Goal: Task Accomplishment & Management: Complete application form

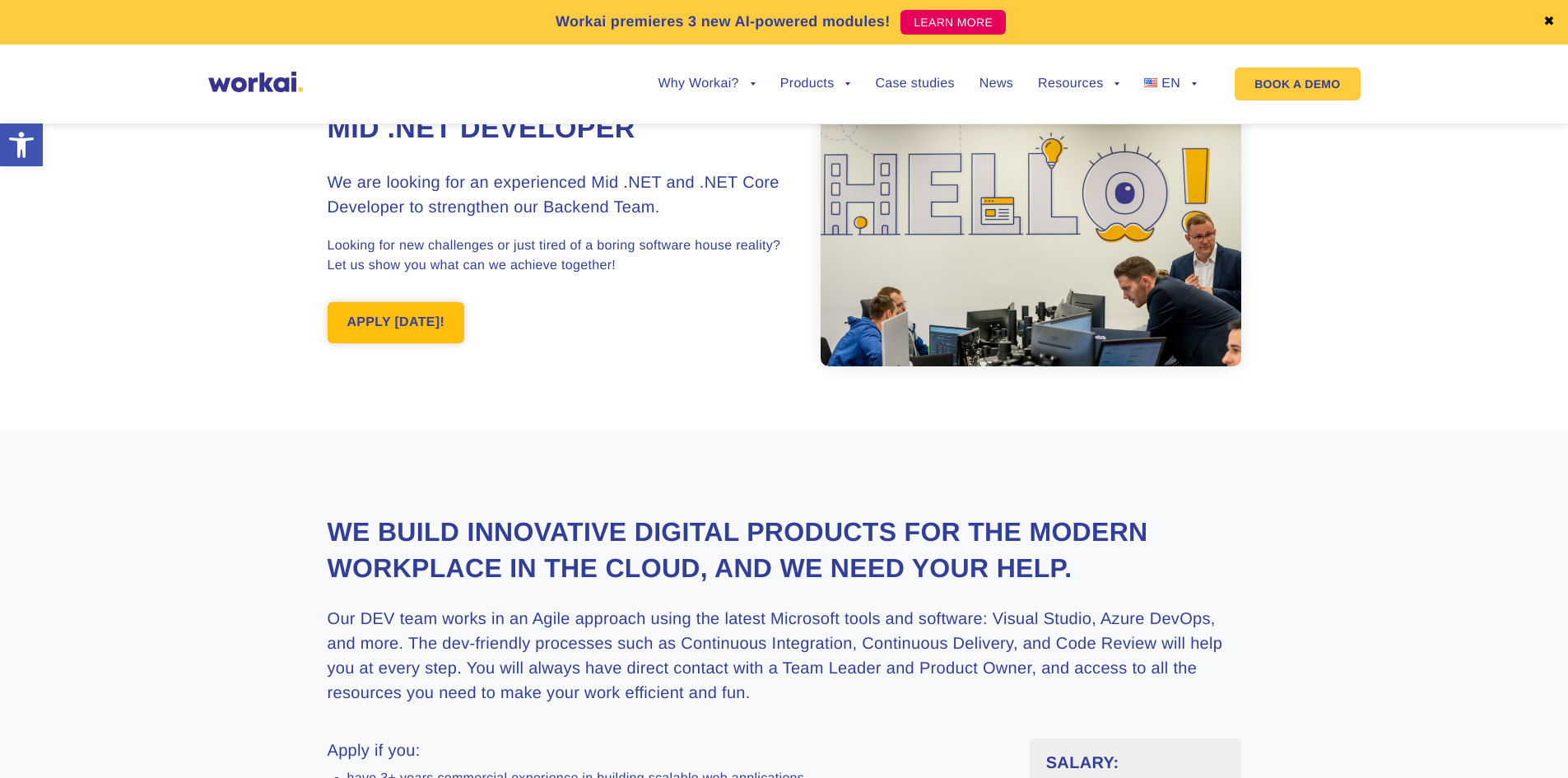
click at [419, 310] on link "APPLY [DATE]!" at bounding box center [396, 323] width 138 height 41
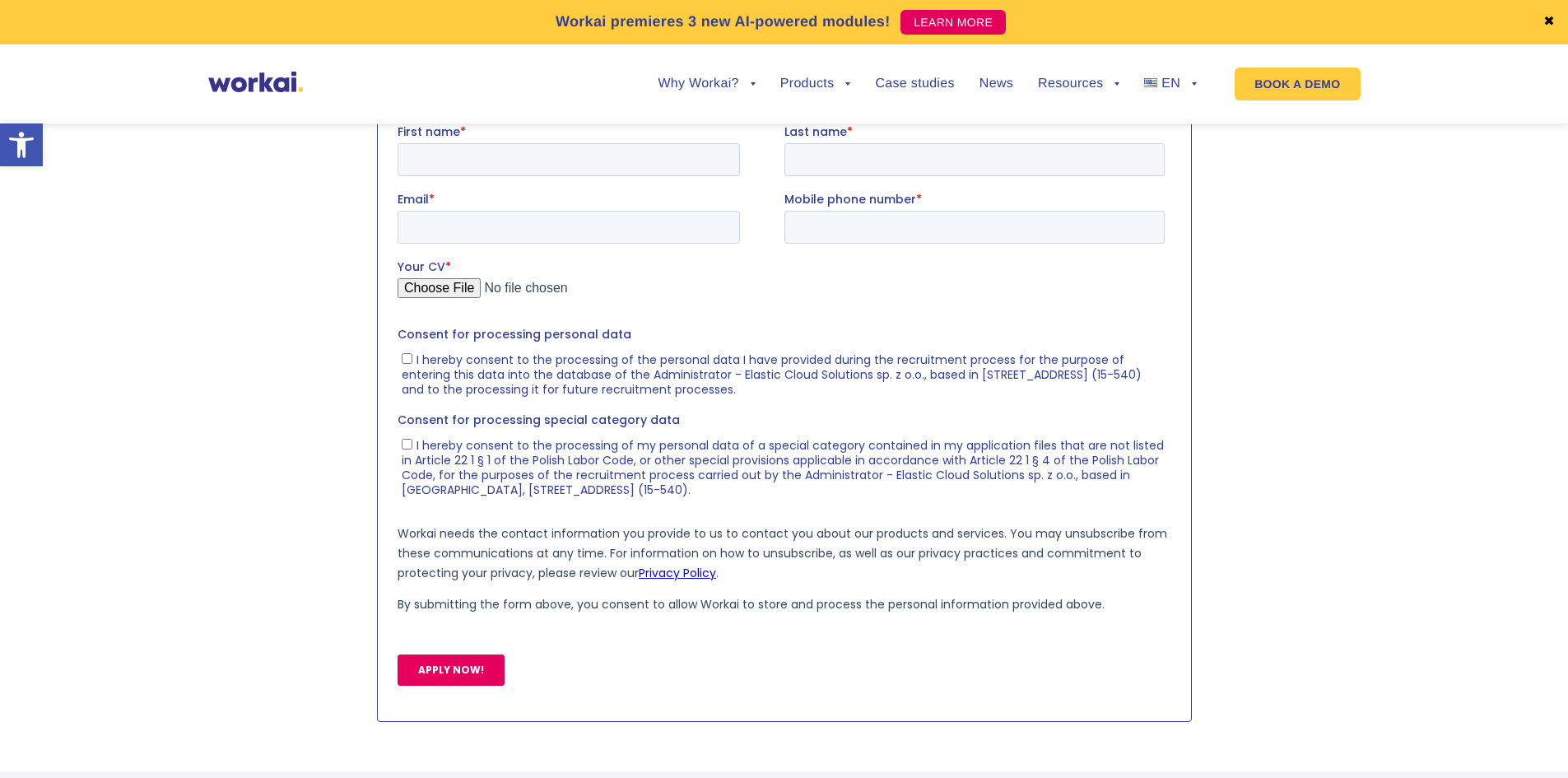
scroll to position [1689, 0]
click at [586, 159] on input "First name *" at bounding box center [568, 158] width 342 height 33
type input "[PERSON_NAME]"
click at [861, 159] on input "Last name *" at bounding box center [973, 158] width 380 height 33
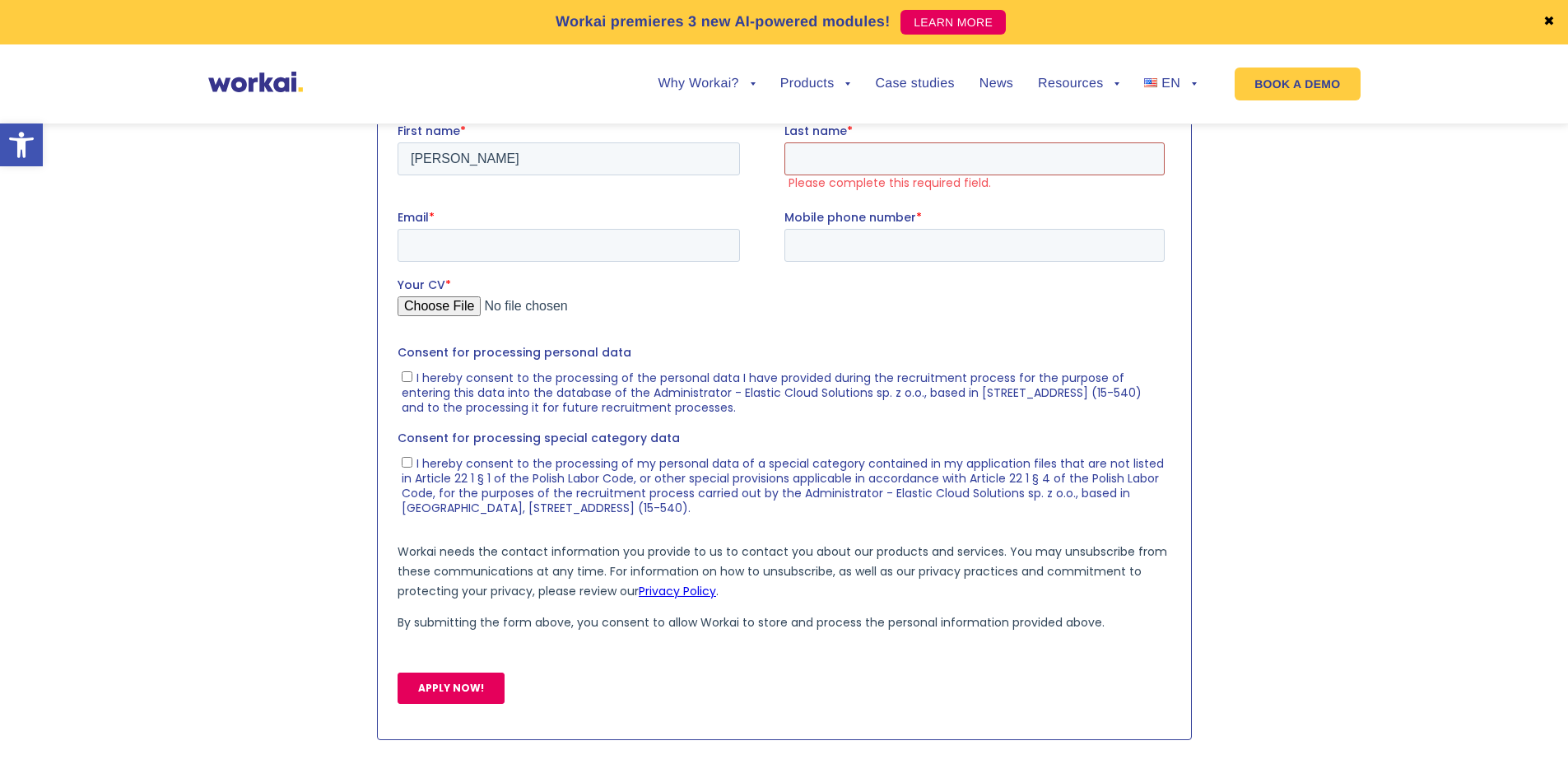
click at [864, 158] on input "Last name *" at bounding box center [973, 158] width 380 height 33
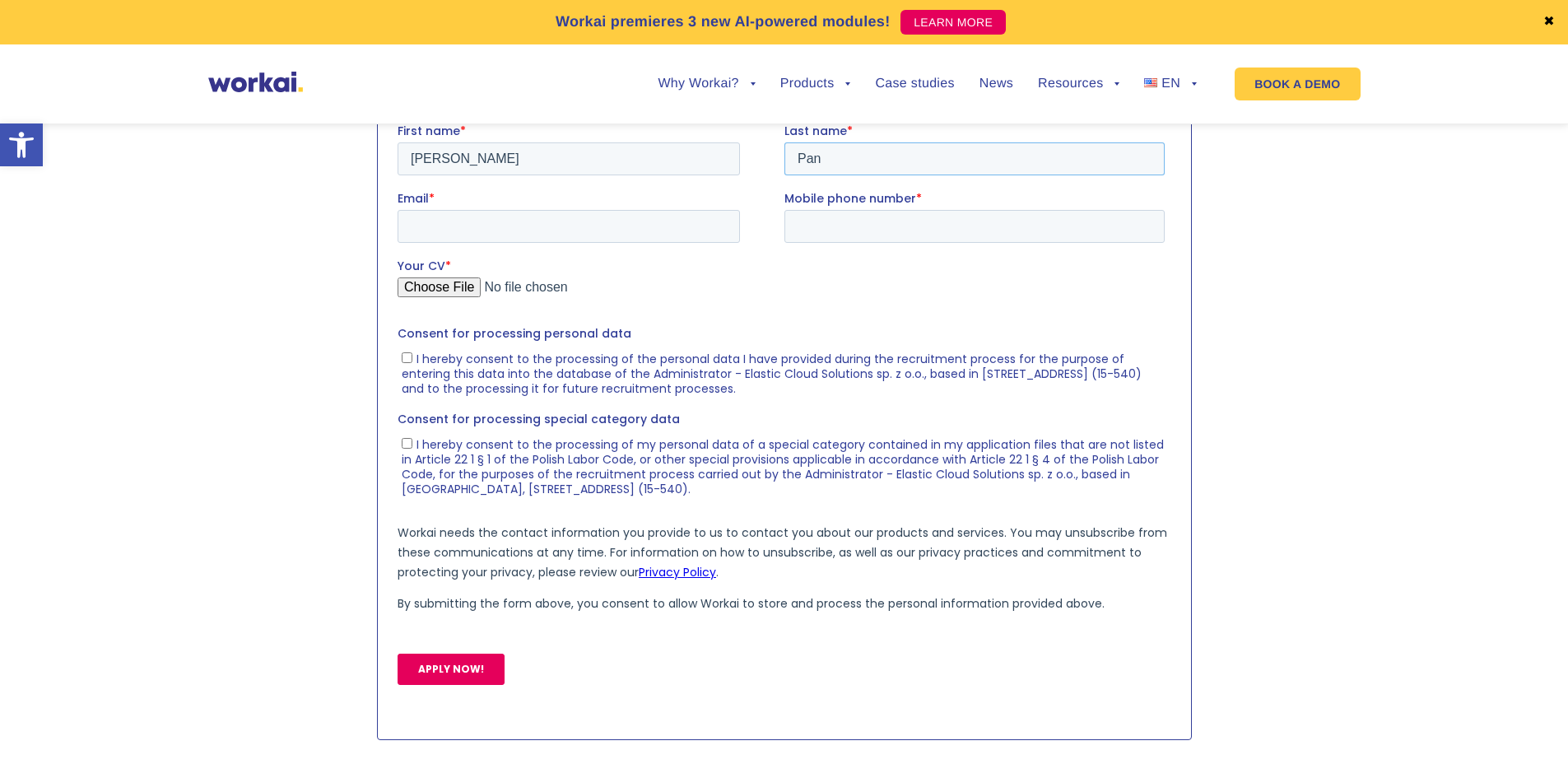
type input "Pan"
click at [516, 235] on input "Email *" at bounding box center [568, 226] width 342 height 33
type input "[EMAIL_ADDRESS][DOMAIN_NAME]"
click at [806, 225] on input "Mobile phone number *" at bounding box center [973, 226] width 380 height 33
paste input "[PHONE_NUMBER]"
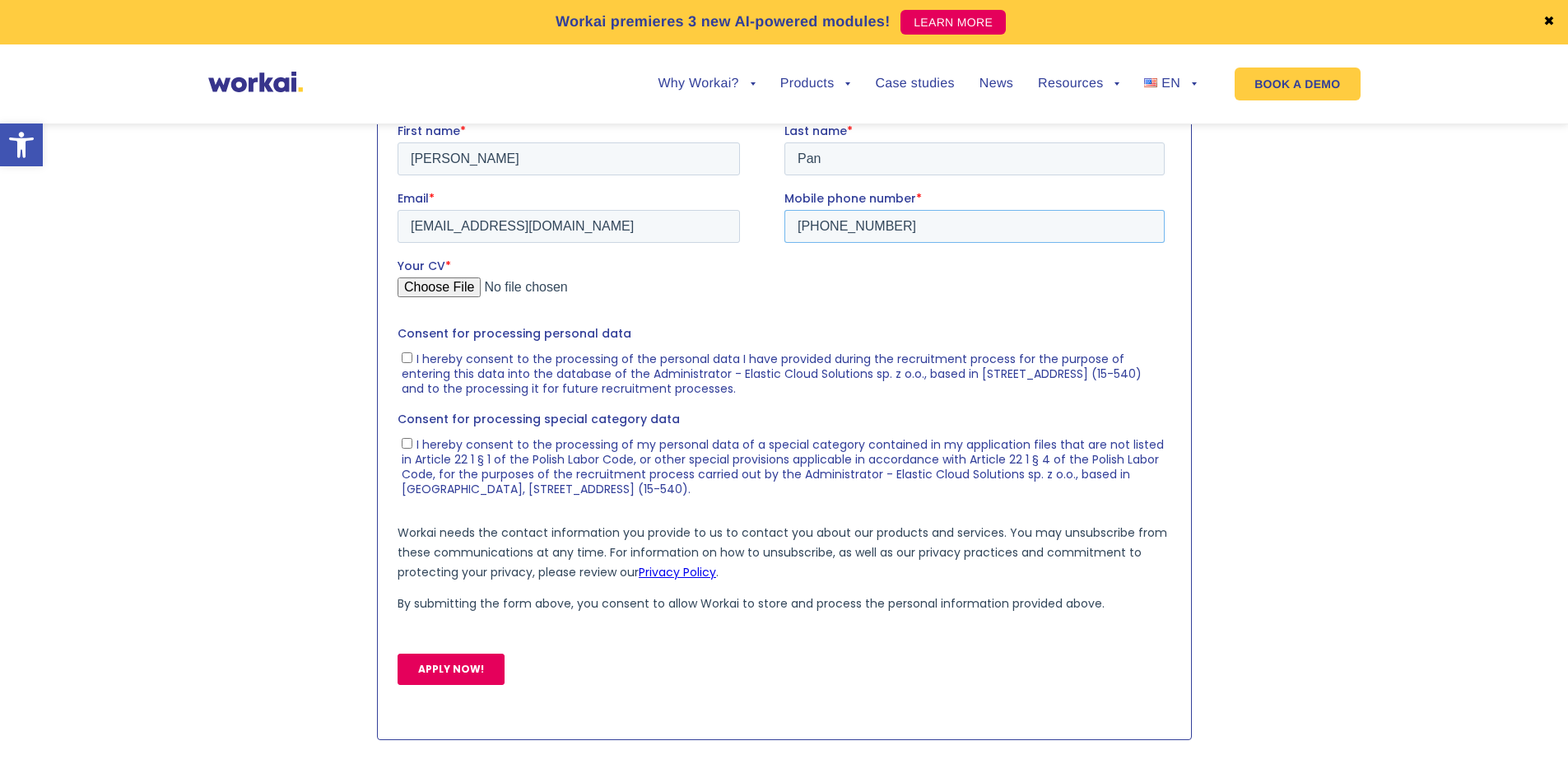
type input "[PHONE_NUMBER]"
click at [456, 283] on input "Your CV *" at bounding box center [780, 293] width 767 height 33
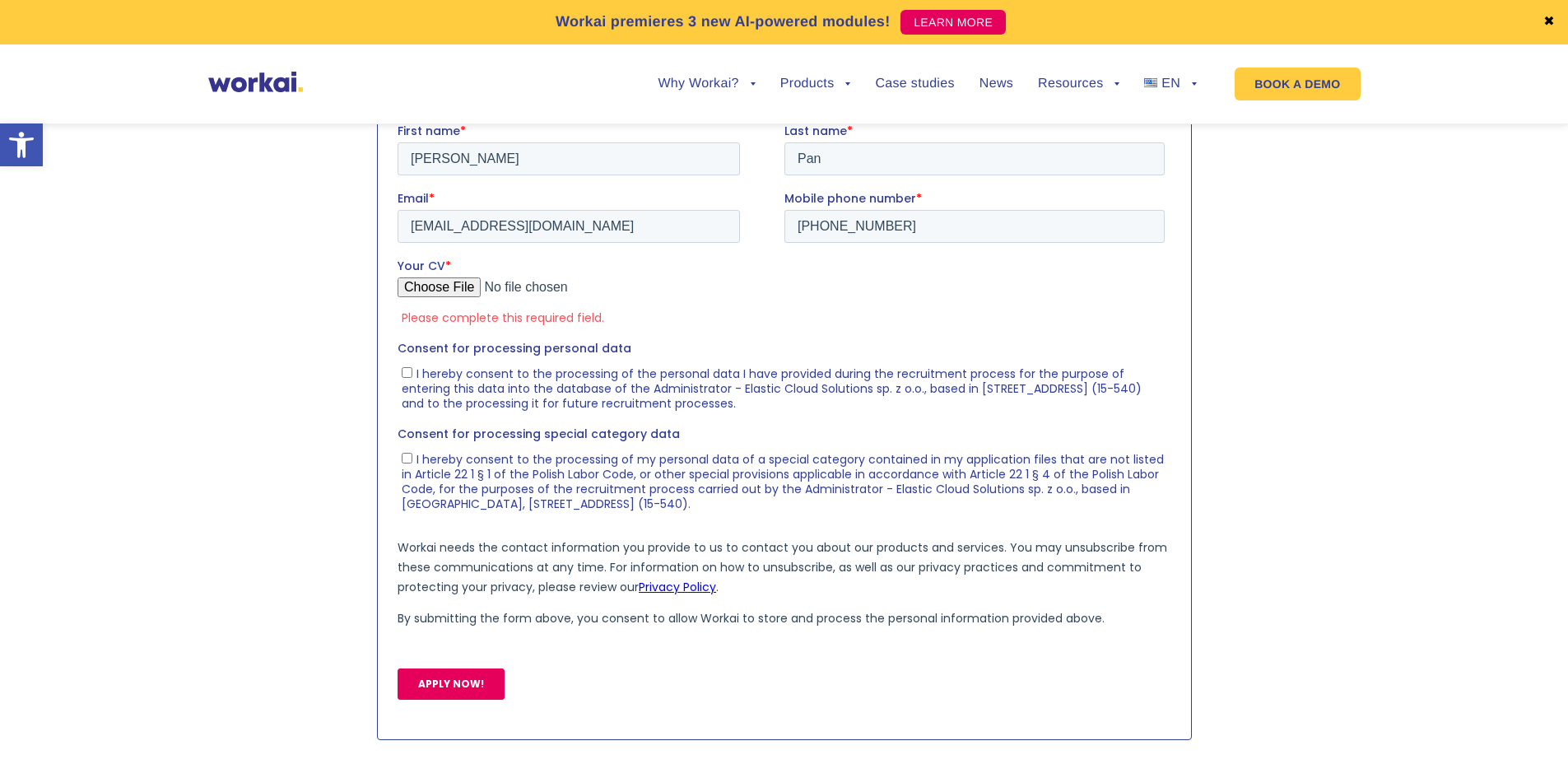
type input "C:\fakepath\[GEOGRAPHIC_DATA],[GEOGRAPHIC_DATA]-[PERSON_NAME].pdf"
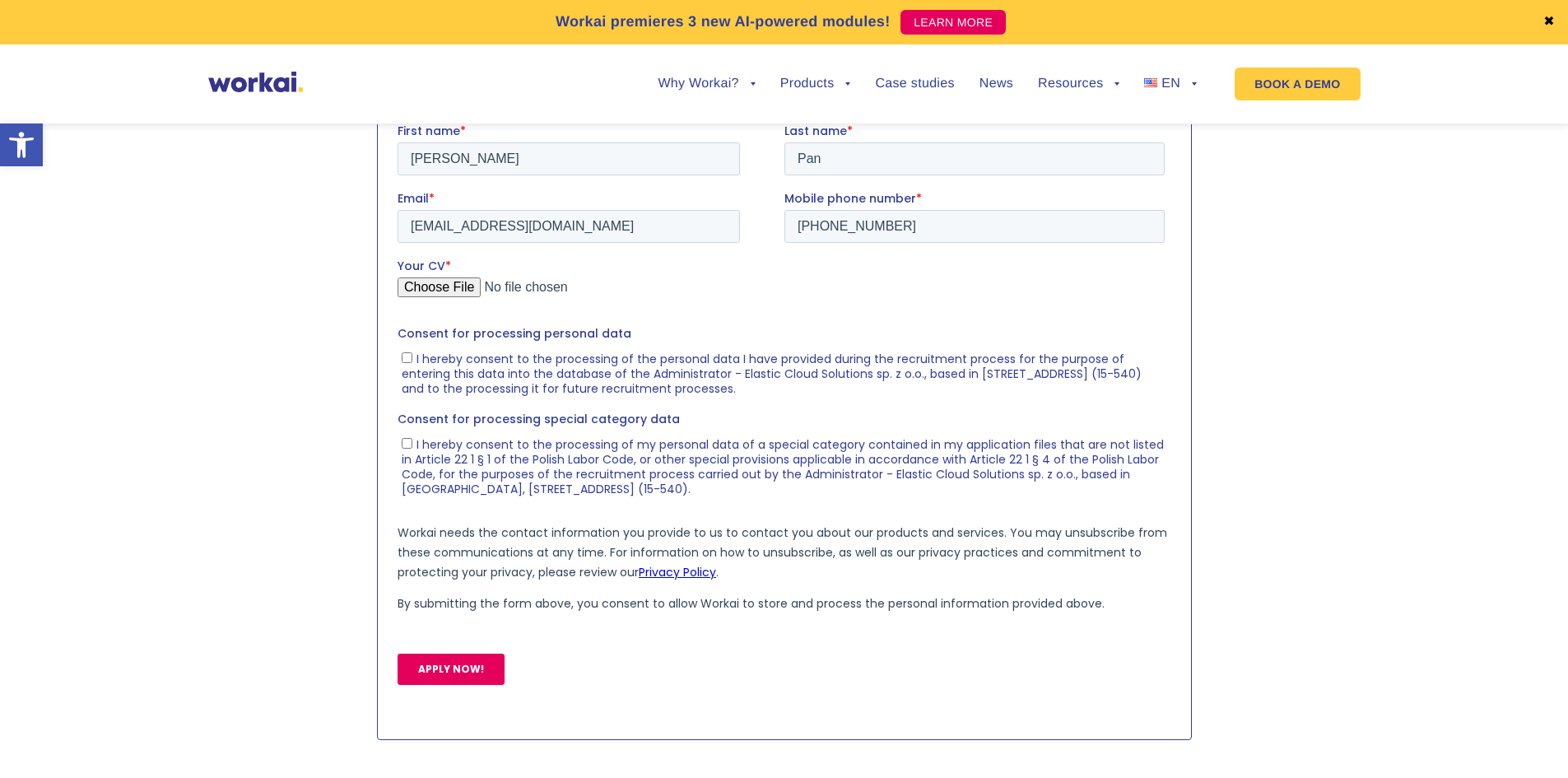
click at [414, 359] on label "I hereby consent to the processing of the personal data I have provided during …" at bounding box center [782, 371] width 762 height 46
click at [412, 359] on input "I hereby consent to the processing of the personal data I have provided during …" at bounding box center [406, 356] width 11 height 11
checkbox input "true"
click at [409, 441] on input "I hereby consent to the processing of my personal data of a special category co…" at bounding box center [406, 442] width 11 height 11
checkbox input "true"
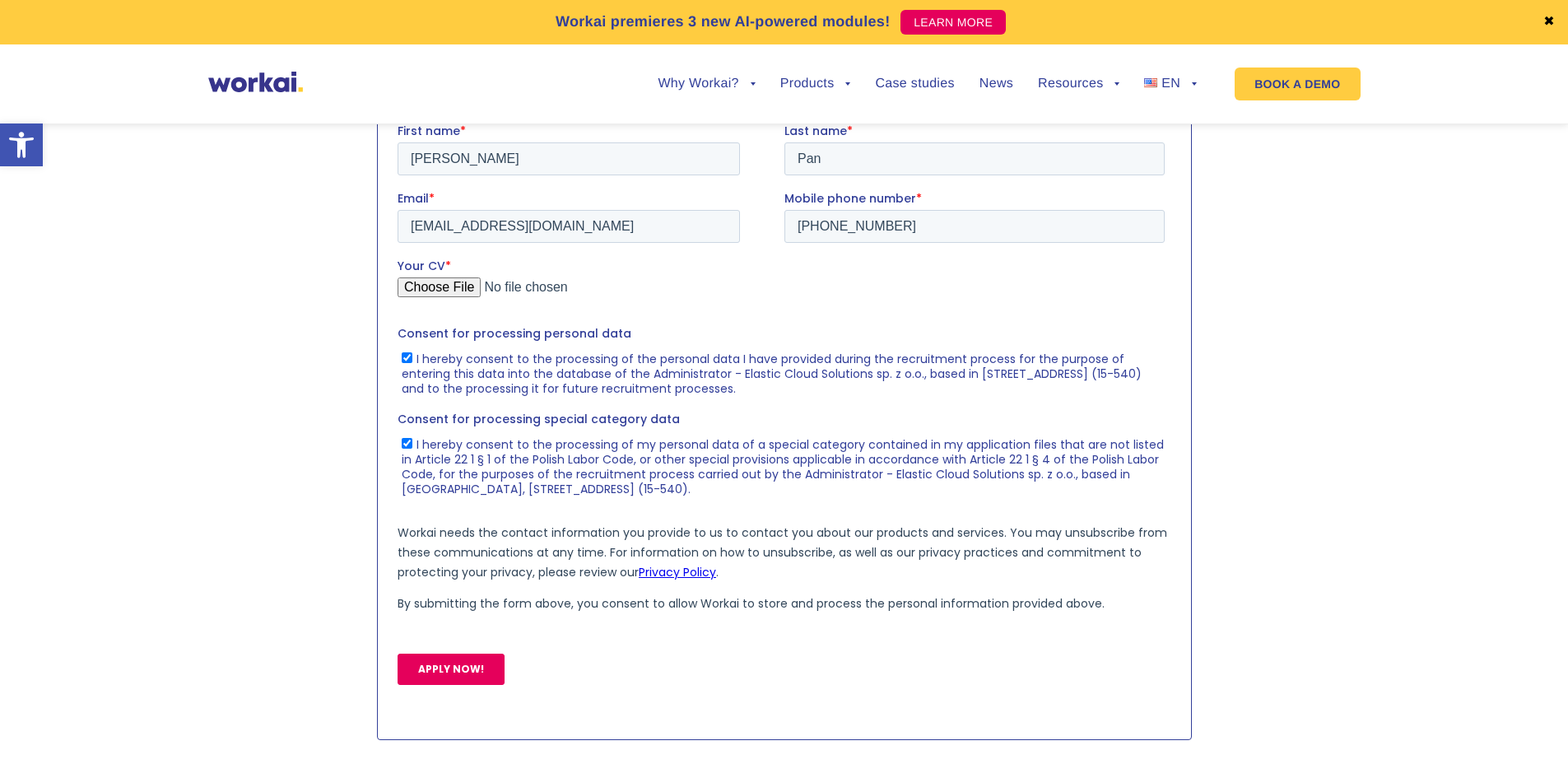
click at [474, 664] on input "APPLY NOW!" at bounding box center [450, 669] width 107 height 31
